Goal: Navigation & Orientation: Find specific page/section

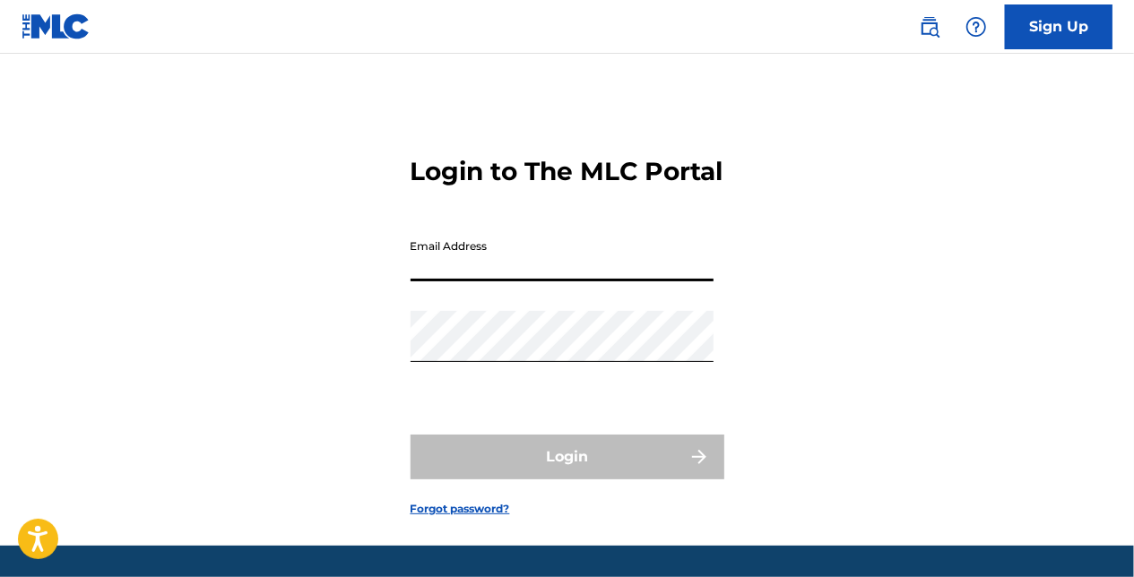
click at [452, 281] on input "Email Address" at bounding box center [561, 255] width 303 height 51
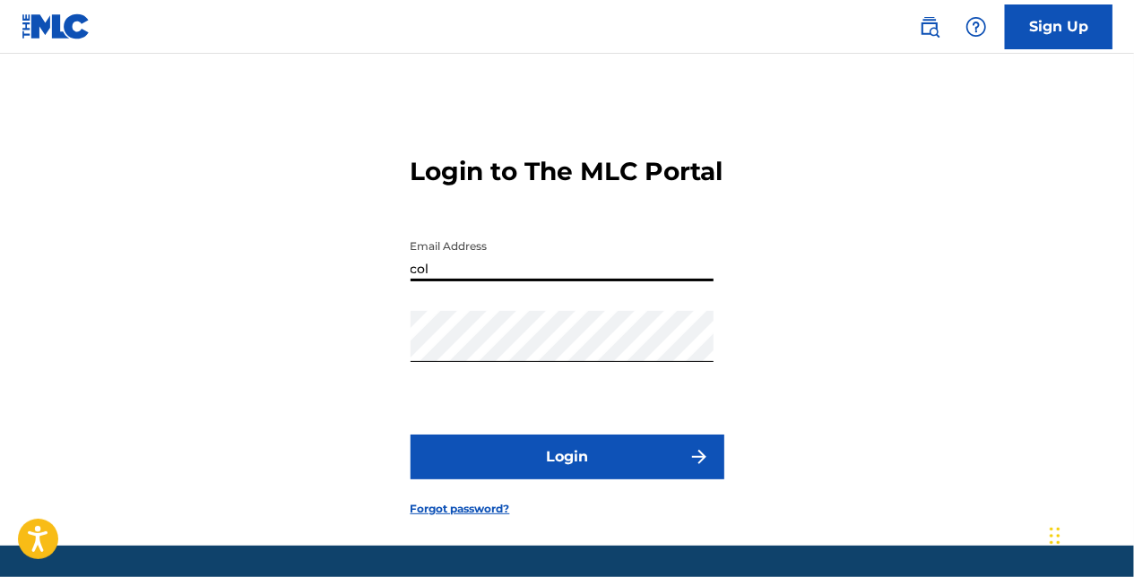
type input "[PERSON_NAME][EMAIL_ADDRESS][PERSON_NAME][DOMAIN_NAME]"
click at [522, 473] on button "Login" at bounding box center [567, 457] width 314 height 45
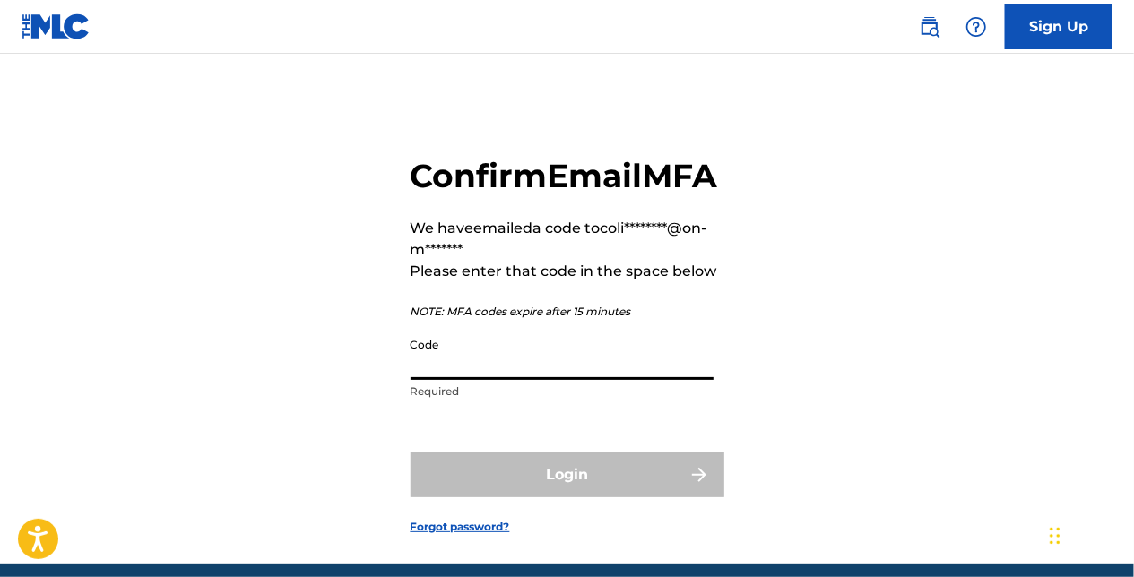
click at [544, 380] on input "Code" at bounding box center [561, 354] width 303 height 51
paste input "709520"
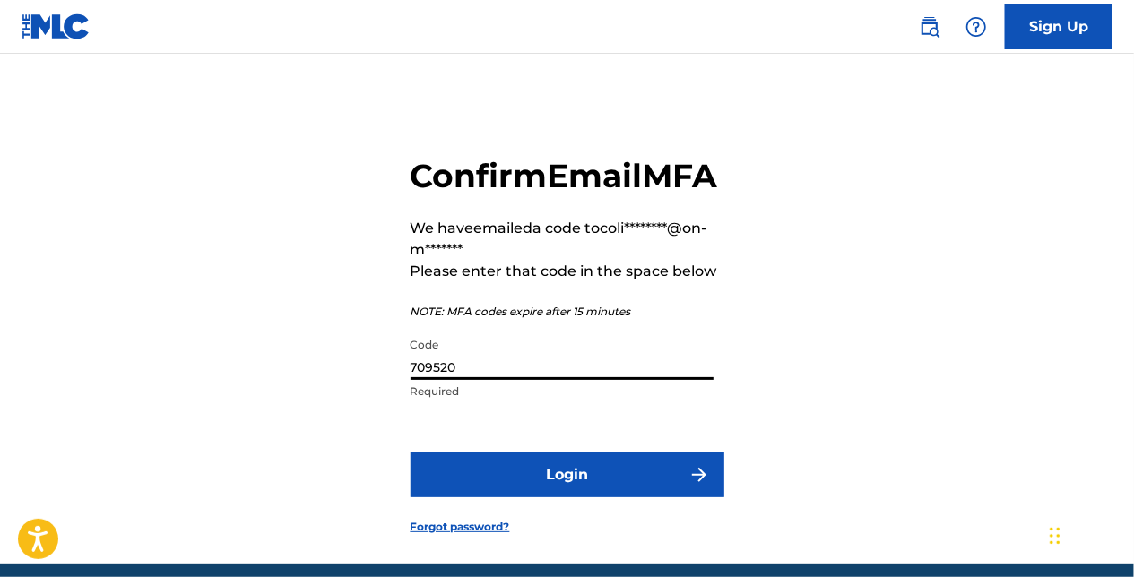
type input "709520"
click at [574, 497] on button "Login" at bounding box center [567, 475] width 314 height 45
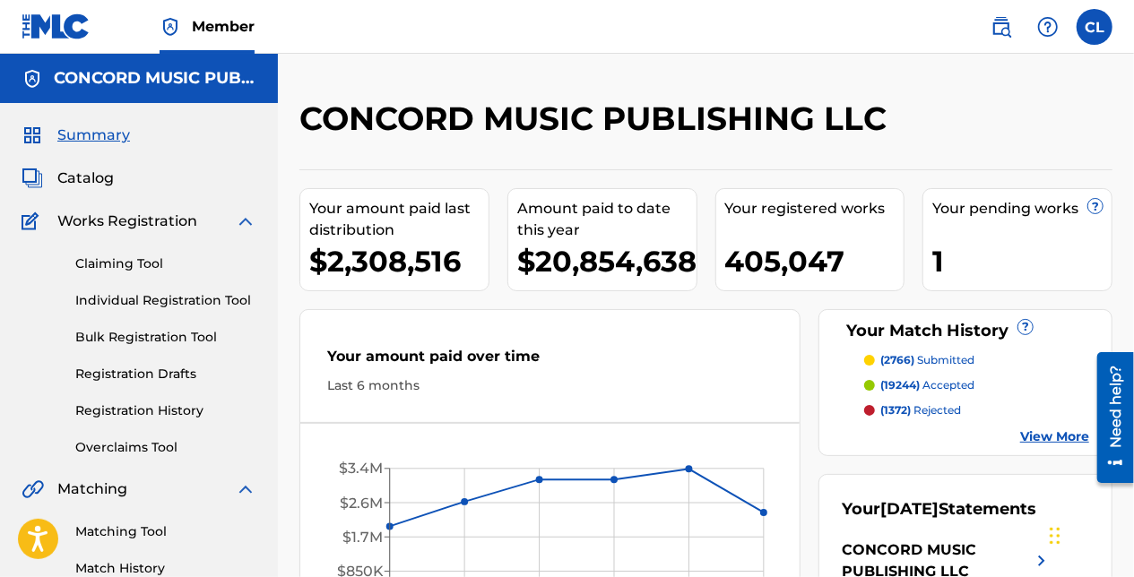
click at [99, 176] on span "Catalog" at bounding box center [85, 179] width 56 height 22
